Goal: Transaction & Acquisition: Purchase product/service

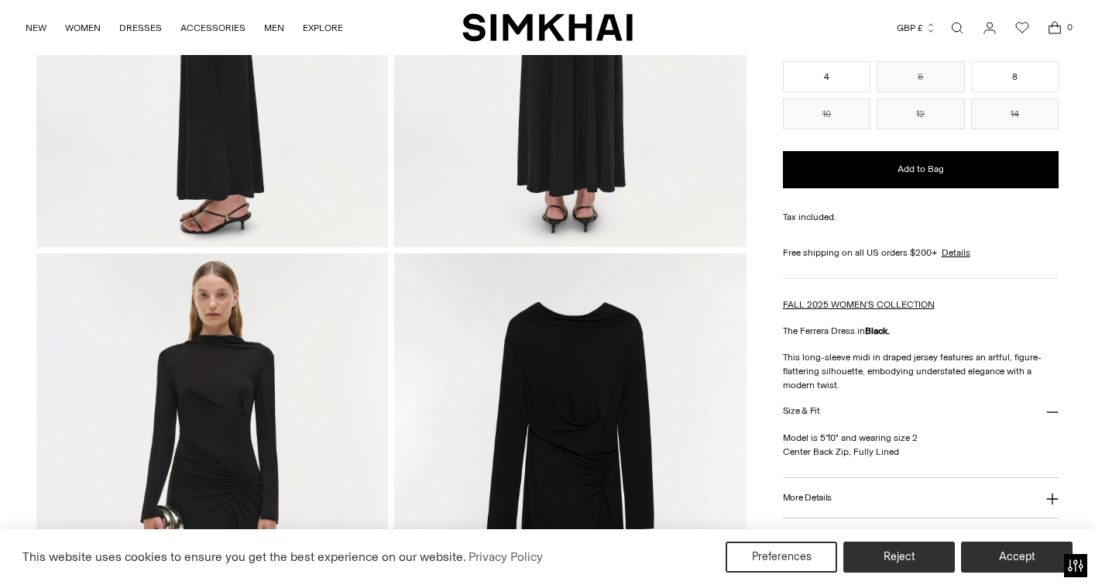
scroll to position [688, 0]
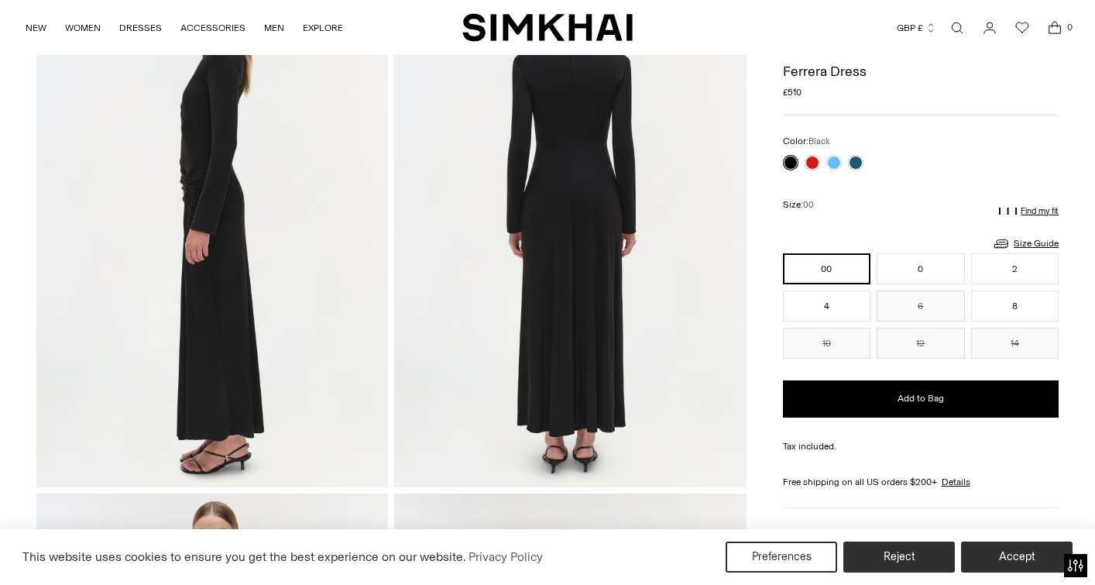
click at [1037, 284] on div "00 0 2 4 6 8 10 12 14 ** * * * * * ** ** **" at bounding box center [921, 305] width 277 height 105
click at [1040, 267] on button "2" at bounding box center [1015, 268] width 88 height 31
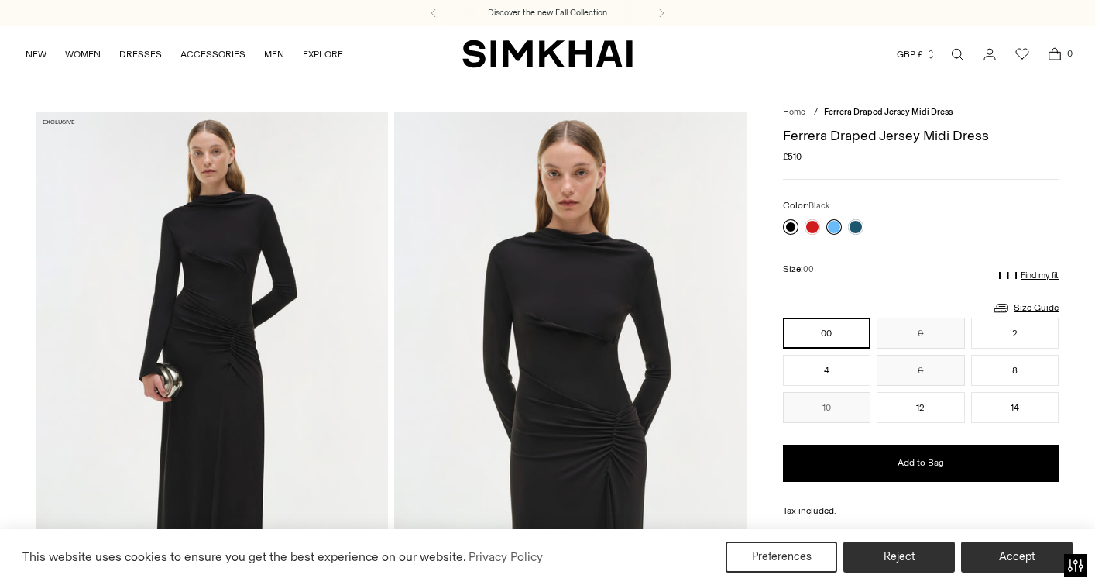
click at [789, 225] on link at bounding box center [790, 226] width 15 height 15
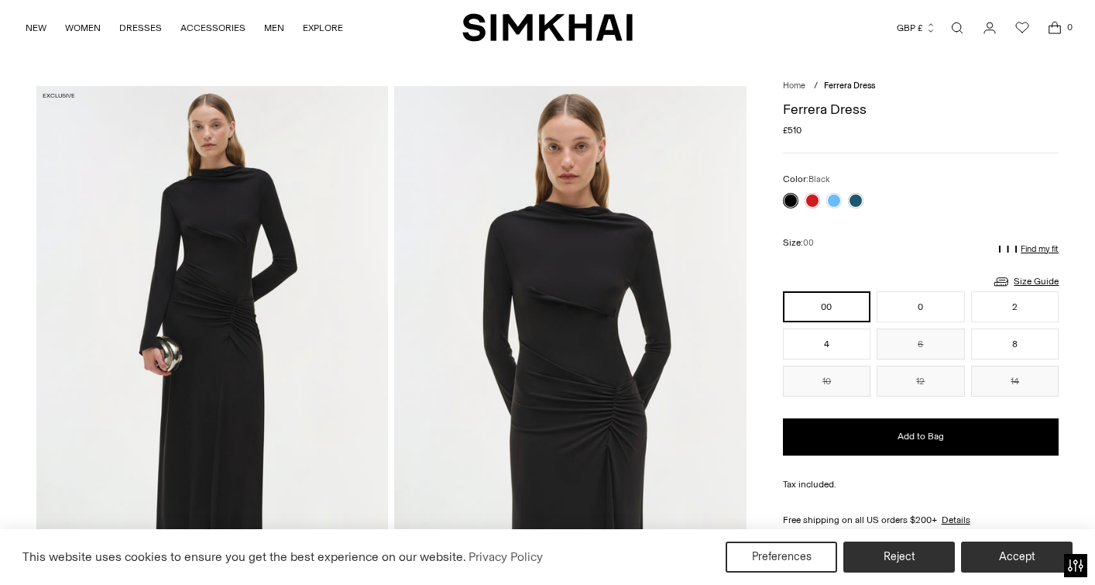
scroll to position [35, 0]
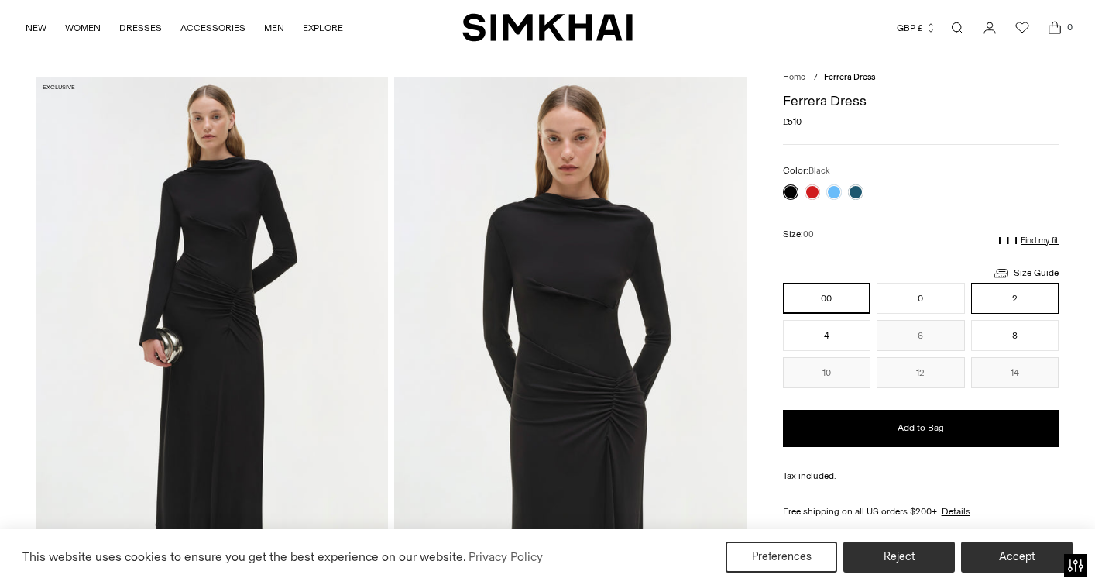
click at [1041, 308] on button "2" at bounding box center [1015, 298] width 88 height 31
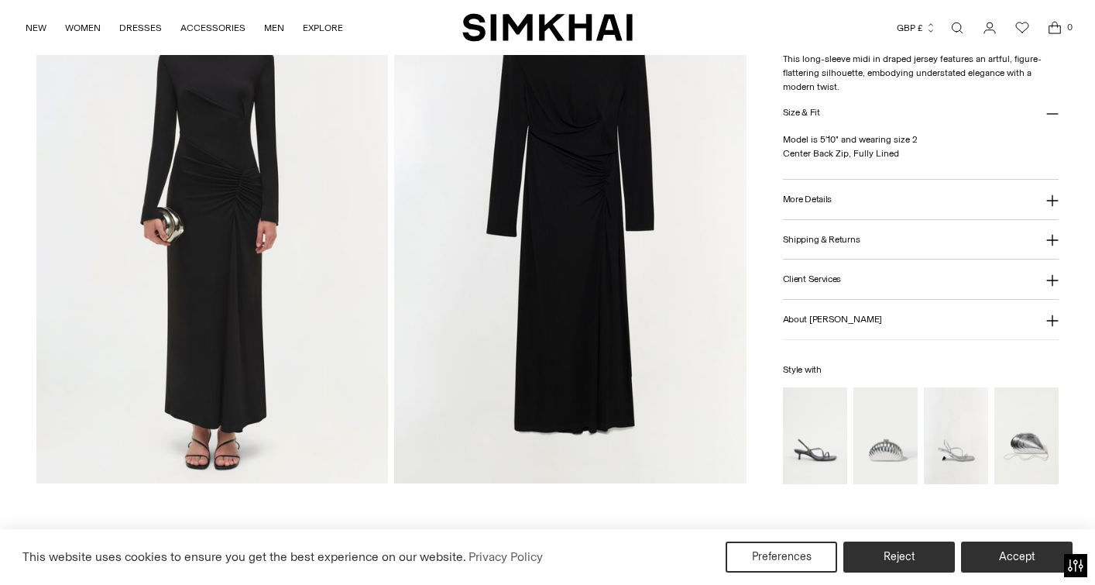
scroll to position [1207, 0]
